Goal: Find specific page/section: Find specific page/section

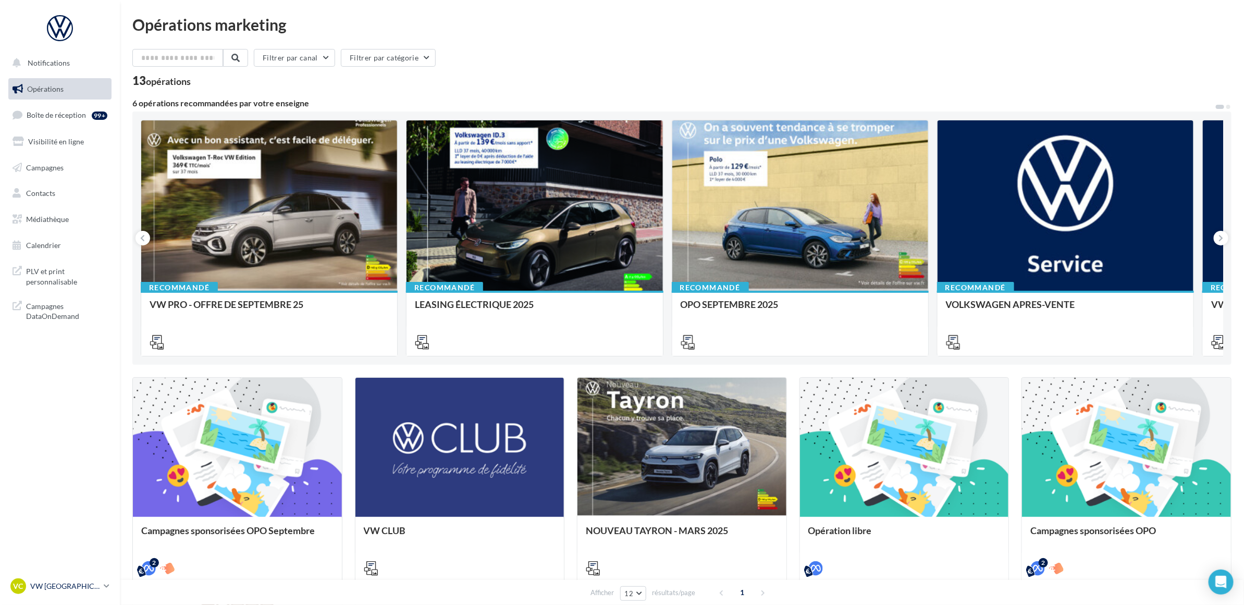
click at [74, 584] on p "VW [GEOGRAPHIC_DATA]" at bounding box center [64, 586] width 69 height 10
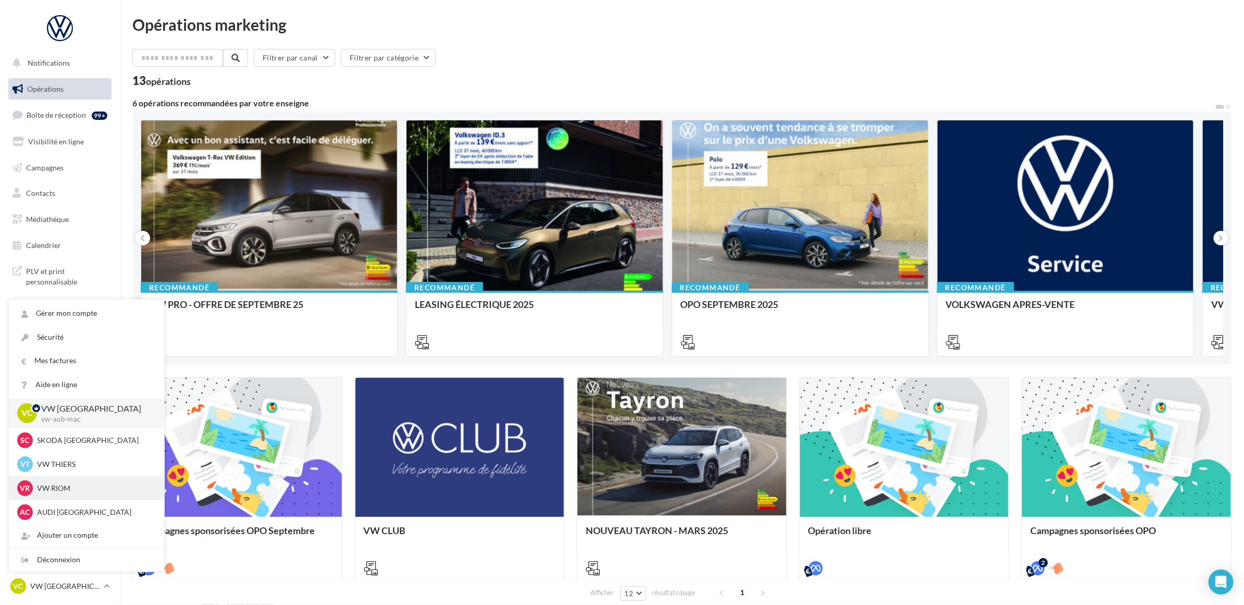
scroll to position [24, 0]
click at [89, 514] on p "VUL CLERMONT-FERRAND" at bounding box center [94, 512] width 115 height 10
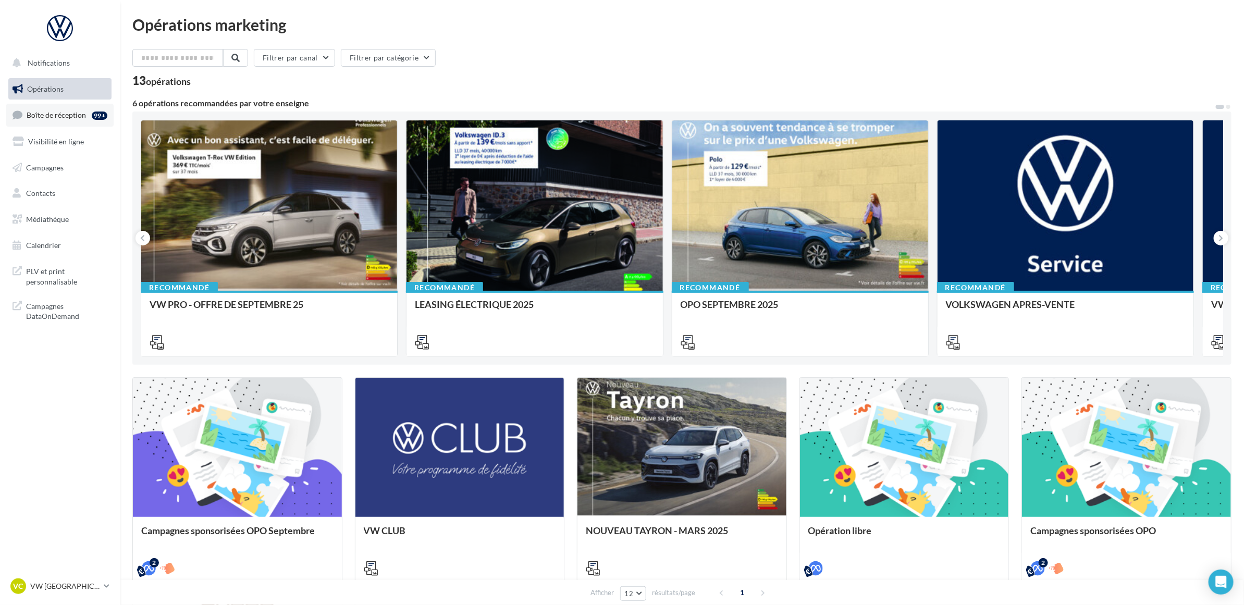
click at [59, 117] on span "Boîte de réception" at bounding box center [56, 115] width 59 height 9
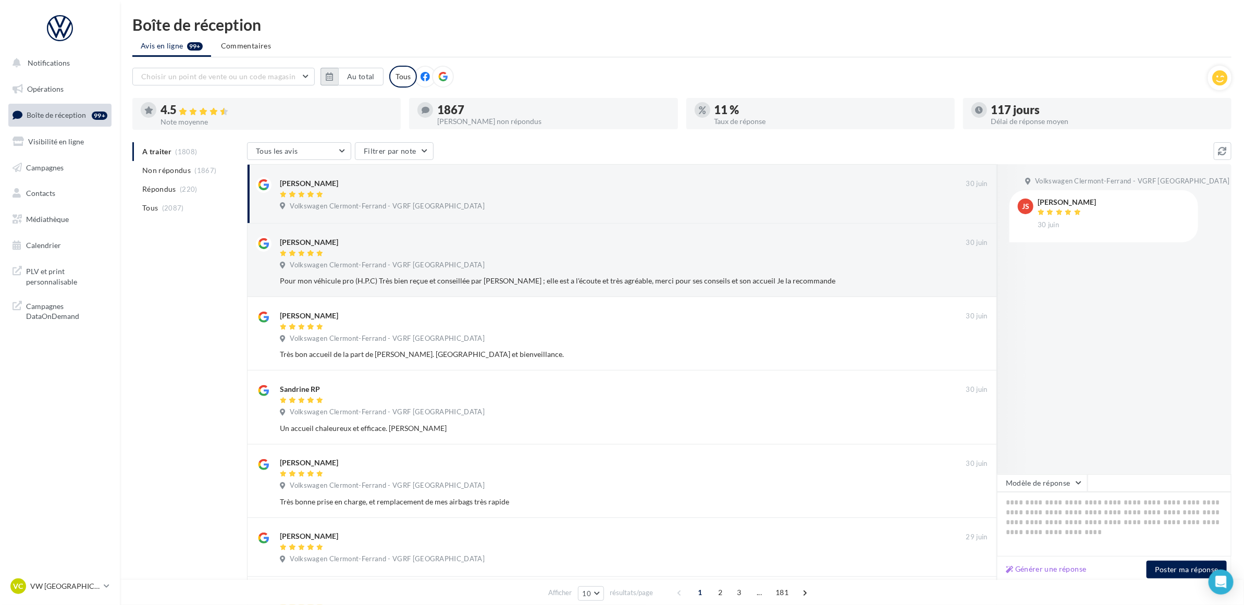
click at [335, 77] on button "button" at bounding box center [330, 77] width 18 height 18
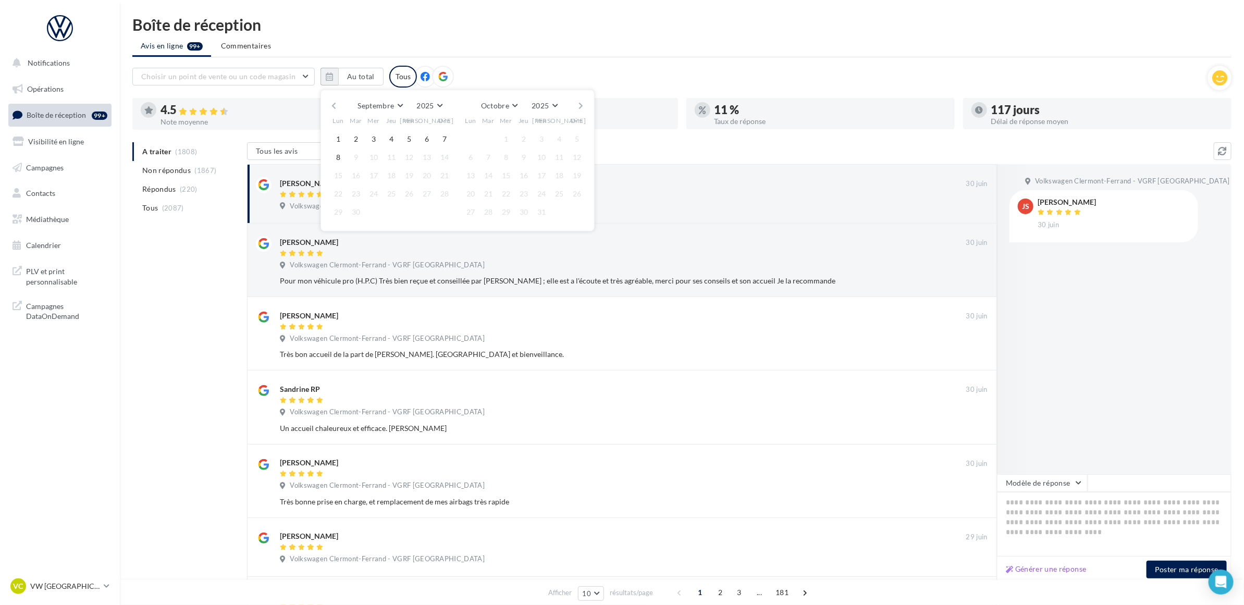
click at [334, 105] on button "button" at bounding box center [334, 106] width 9 height 15
click at [336, 103] on button "button" at bounding box center [334, 106] width 9 height 15
click at [360, 136] on button "1" at bounding box center [356, 139] width 16 height 16
click at [580, 105] on button "button" at bounding box center [581, 106] width 9 height 15
click at [467, 158] on button "8" at bounding box center [471, 158] width 16 height 16
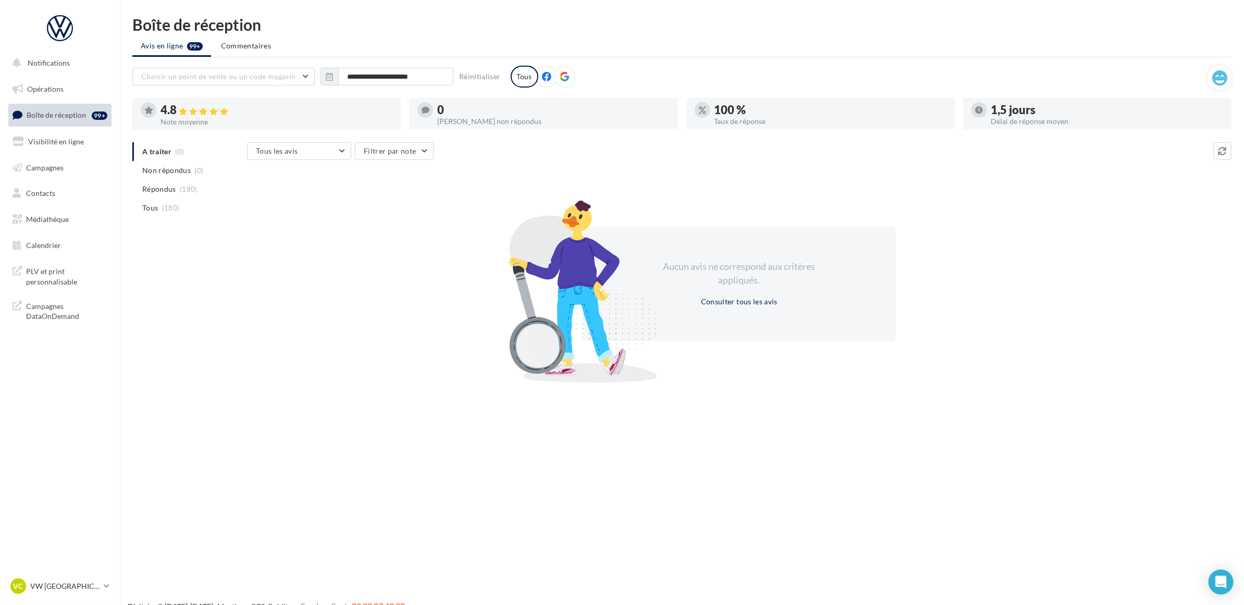
click at [443, 193] on div "Aucun avis ne correspond aux critères appliqués. Consulter tous les avis" at bounding box center [739, 283] width 985 height 181
click at [373, 40] on ul "Avis en ligne 99+ Commentaires" at bounding box center [682, 46] width 1100 height 21
drag, startPoint x: 240, startPoint y: 242, endPoint x: 280, endPoint y: 246, distance: 40.3
click at [240, 242] on div "A traiter (0) Non répondus (0) Répondus (180) Tous (180) Tous les avis Tous les…" at bounding box center [682, 260] width 1100 height 236
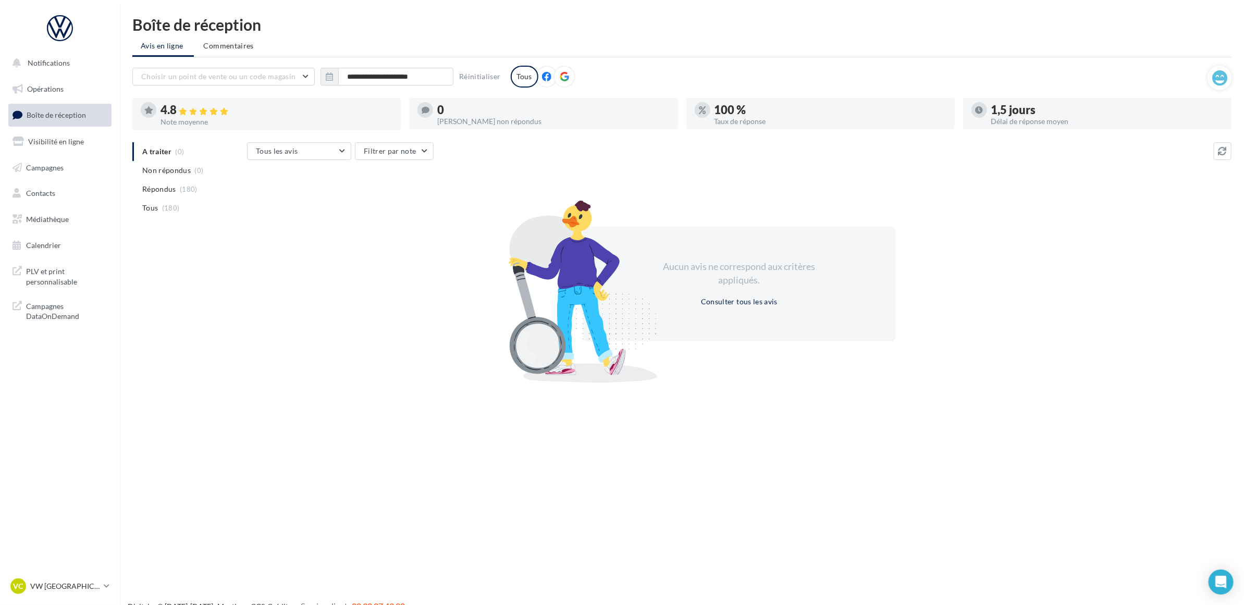
click at [355, 29] on div "Boîte de réception" at bounding box center [682, 25] width 1100 height 16
